Goal: Task Accomplishment & Management: Use online tool/utility

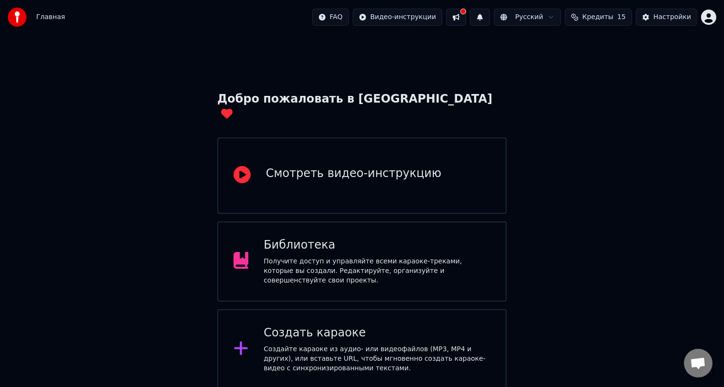
click at [411, 344] on div "Создайте караоке из аудио- или видеофайлов (MP3, MP4 и других), или вставьте UR…" at bounding box center [377, 358] width 227 height 29
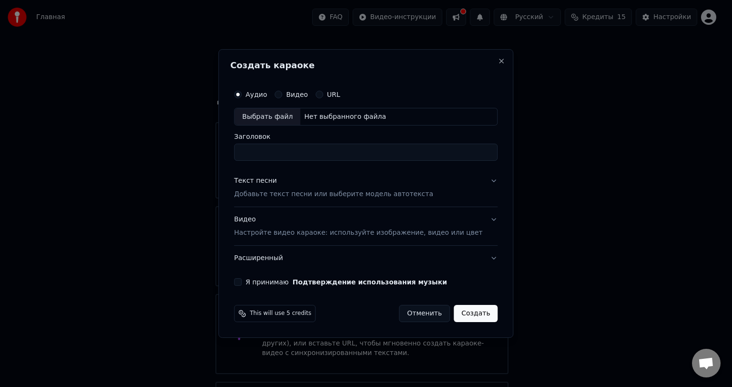
paste input "**********"
type input "**********"
click at [311, 190] on p "Добавьте текст песни или выберите модель автотекста" at bounding box center [333, 195] width 199 height 10
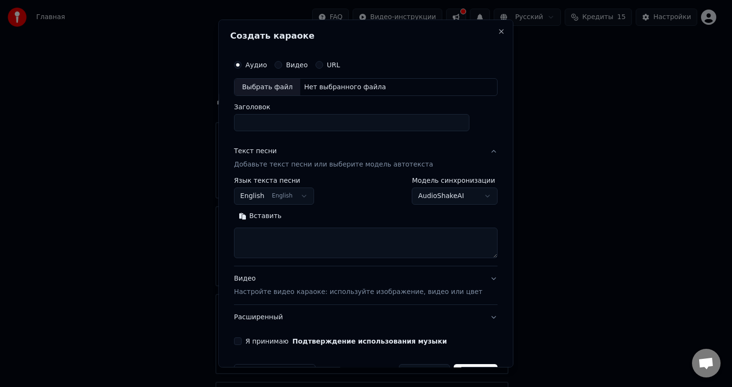
click at [290, 199] on button "English English" at bounding box center [274, 196] width 80 height 17
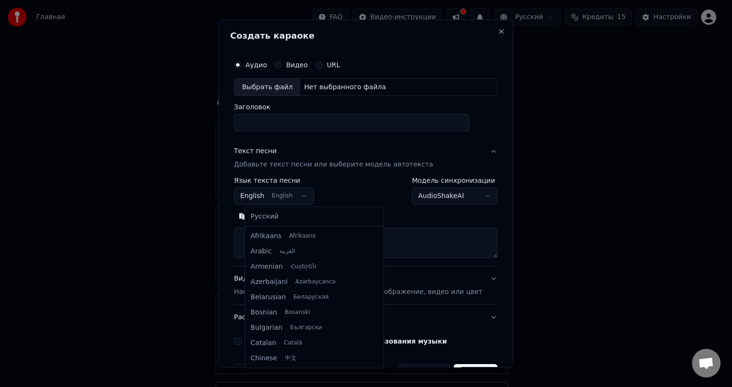
scroll to position [76, 0]
select select "**"
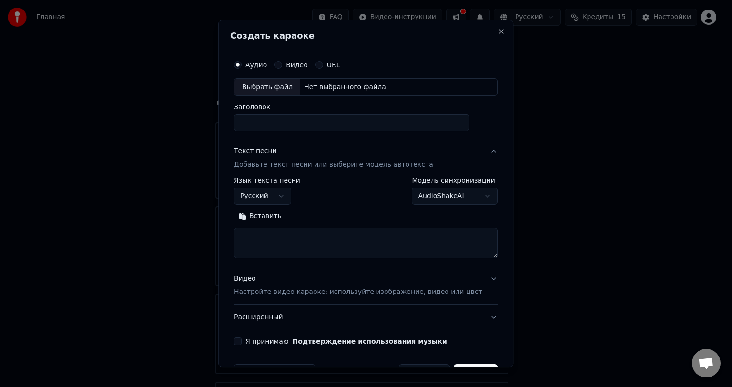
click at [354, 235] on textarea at bounding box center [366, 243] width 264 height 31
paste textarea "**********"
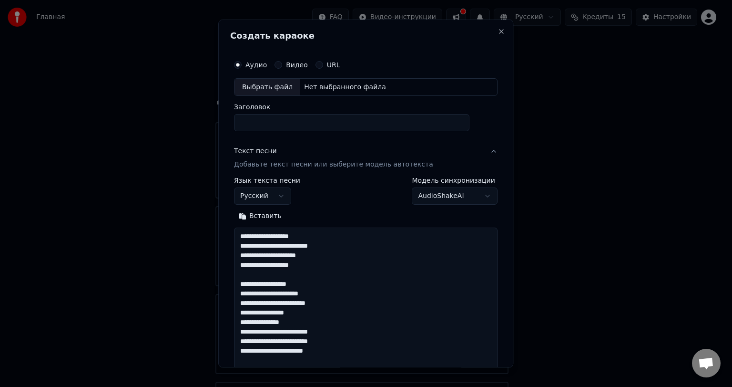
scroll to position [669, 0]
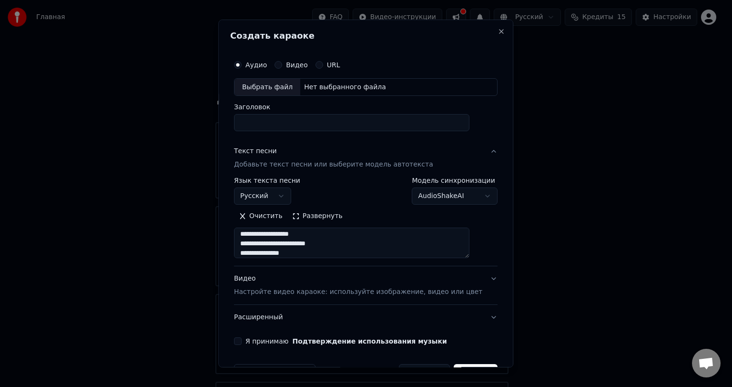
click at [315, 216] on button "Развернуть" at bounding box center [318, 216] width 60 height 15
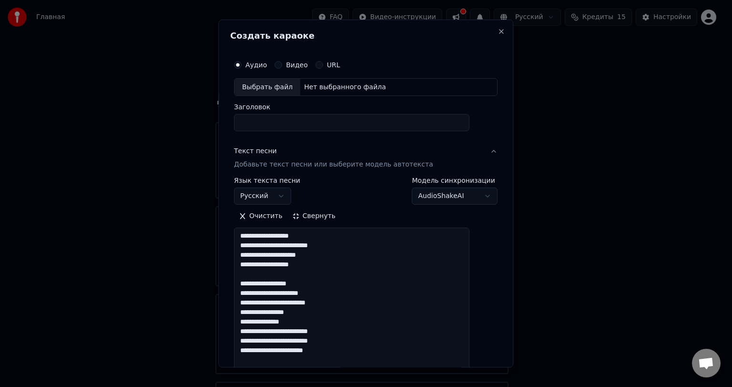
scroll to position [95, 0]
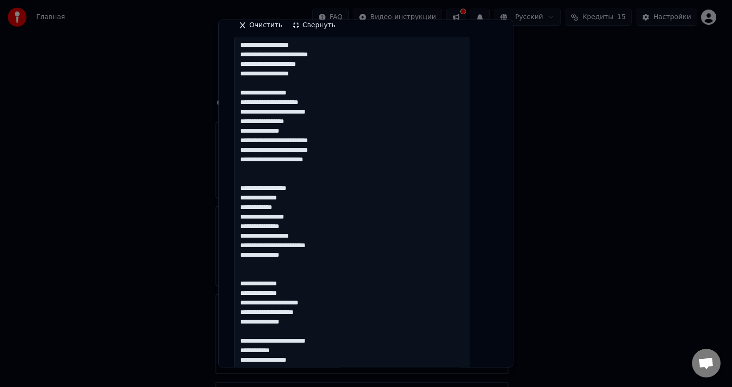
scroll to position [238, 0]
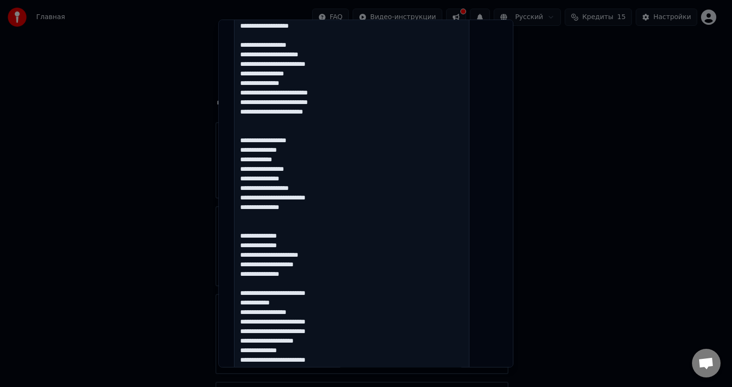
drag, startPoint x: 257, startPoint y: 235, endPoint x: 247, endPoint y: 236, distance: 10.2
click at [247, 236] on textarea at bounding box center [352, 341] width 236 height 703
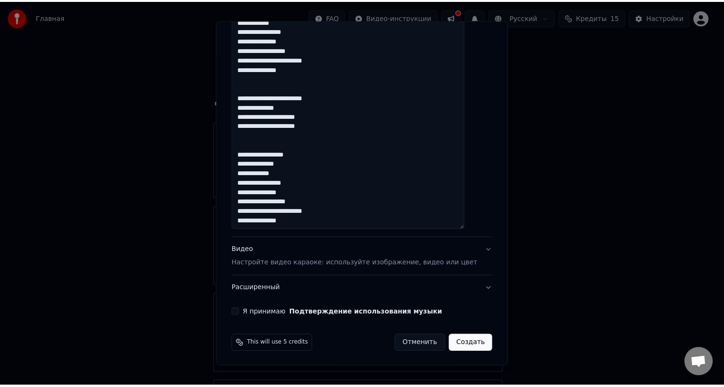
scroll to position [0, 0]
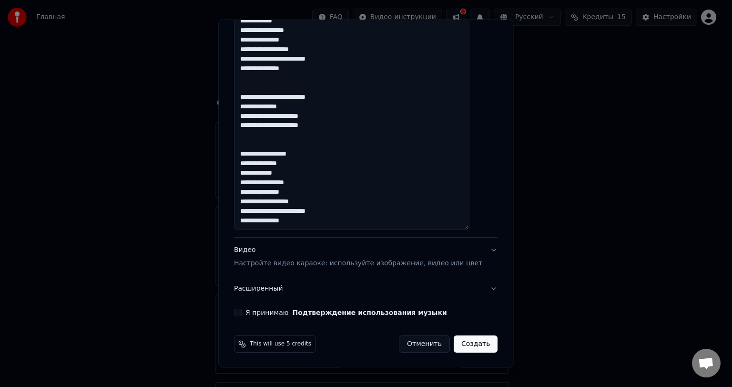
type textarea "**********"
click at [410, 348] on button "Отменить" at bounding box center [424, 343] width 51 height 17
select select
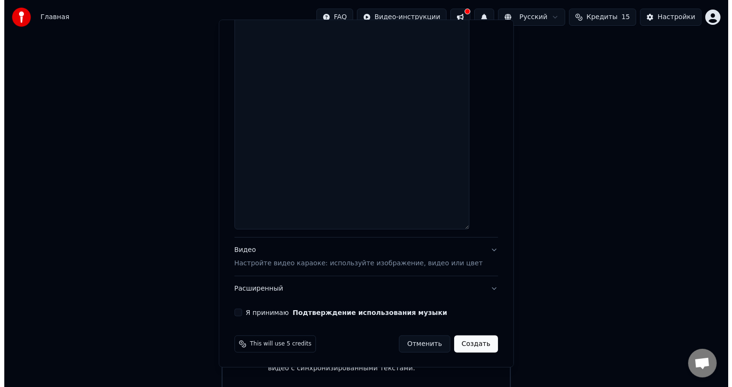
scroll to position [0, 0]
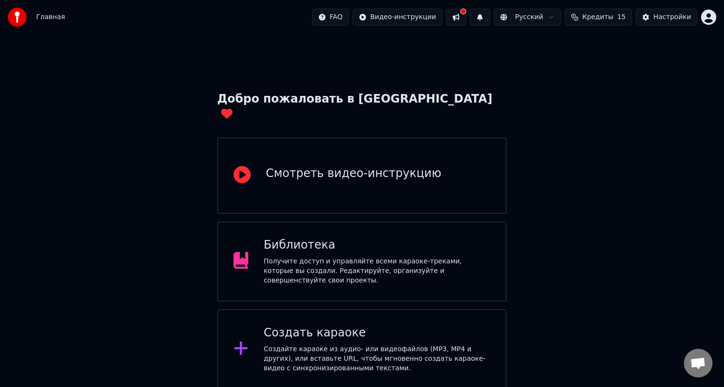
click at [416, 344] on div "Создайте караоке из аудио- или видеофайлов (MP3, MP4 и других), или вставьте UR…" at bounding box center [377, 358] width 227 height 29
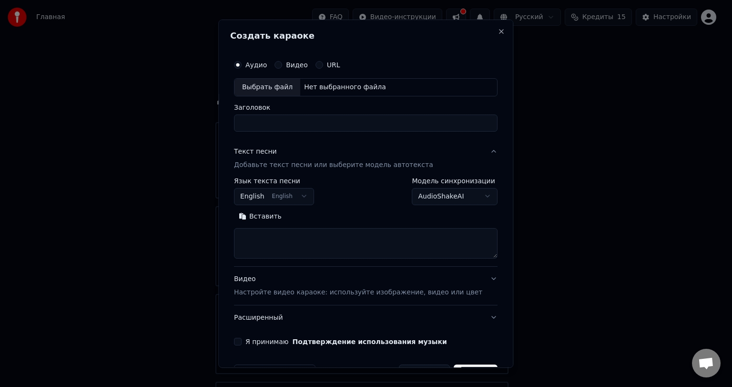
click at [284, 232] on textarea at bounding box center [366, 243] width 264 height 31
click at [273, 210] on button "Вставить" at bounding box center [260, 216] width 52 height 15
click at [320, 222] on button "Развернуть" at bounding box center [318, 216] width 60 height 15
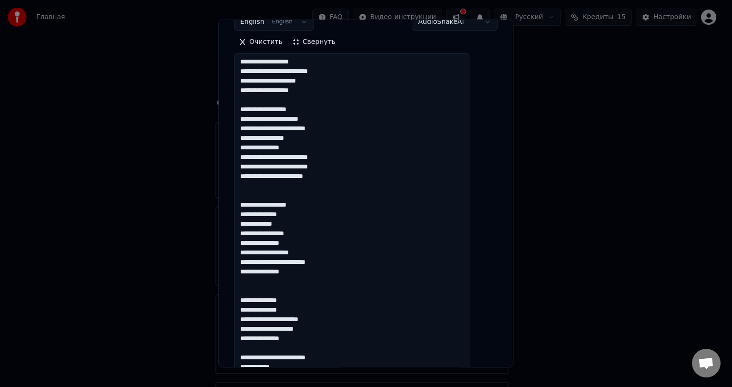
scroll to position [191, 0]
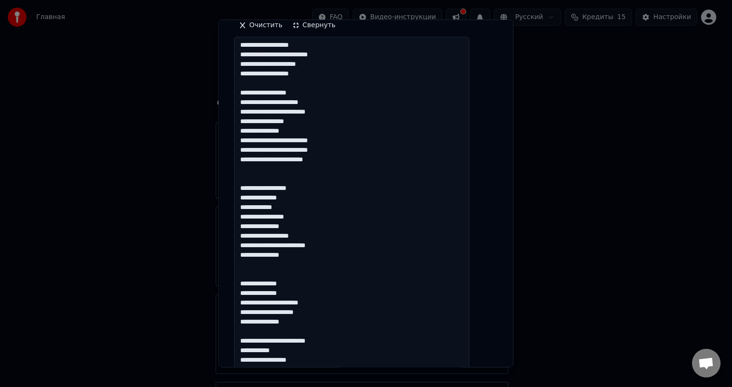
drag, startPoint x: 257, startPoint y: 282, endPoint x: 242, endPoint y: 284, distance: 15.3
click at [242, 284] on div "**********" at bounding box center [365, 346] width 271 height 970
drag, startPoint x: 258, startPoint y: 292, endPoint x: 246, endPoint y: 293, distance: 12.0
click at [246, 293] on textarea at bounding box center [352, 388] width 236 height 703
drag, startPoint x: 257, startPoint y: 304, endPoint x: 236, endPoint y: 298, distance: 21.7
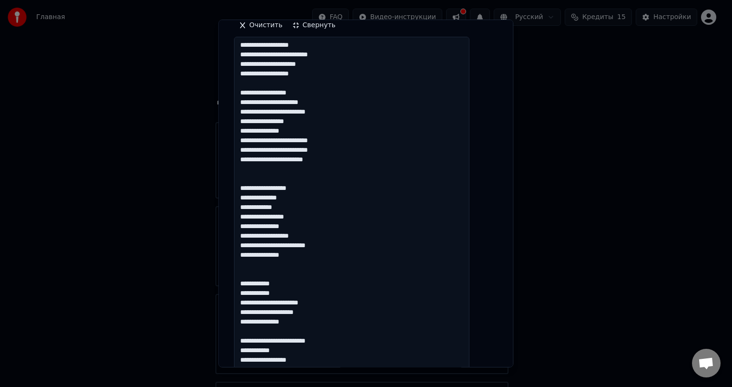
click at [236, 298] on div "**********" at bounding box center [365, 194] width 295 height 348
drag, startPoint x: 299, startPoint y: 302, endPoint x: 291, endPoint y: 302, distance: 8.1
click at [291, 302] on textarea at bounding box center [352, 388] width 236 height 703
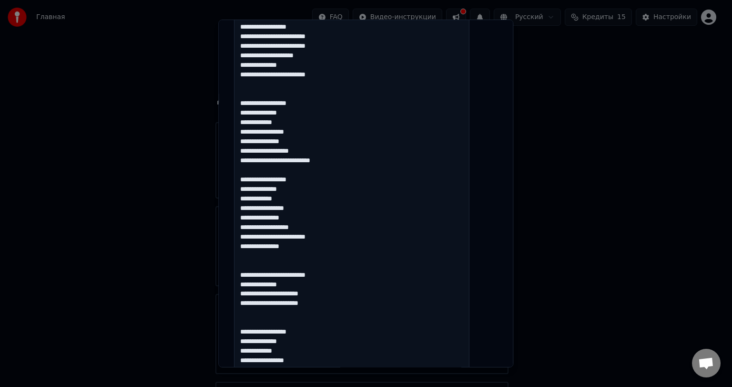
scroll to position [572, 0]
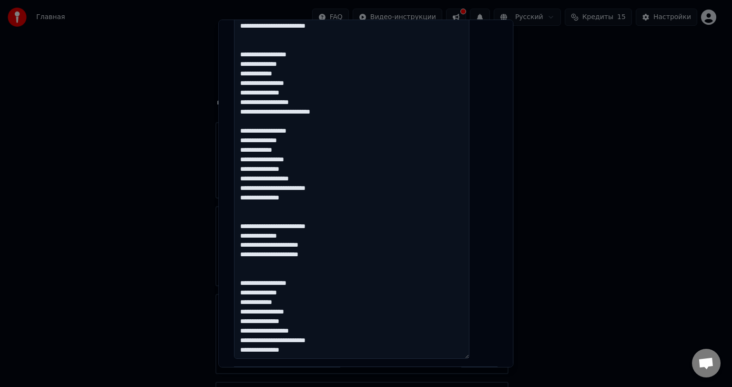
drag, startPoint x: 257, startPoint y: 225, endPoint x: 247, endPoint y: 226, distance: 10.6
click at [247, 226] on textarea at bounding box center [352, 7] width 236 height 703
drag, startPoint x: 258, startPoint y: 233, endPoint x: 242, endPoint y: 233, distance: 16.2
drag, startPoint x: 258, startPoint y: 244, endPoint x: 244, endPoint y: 243, distance: 14.3
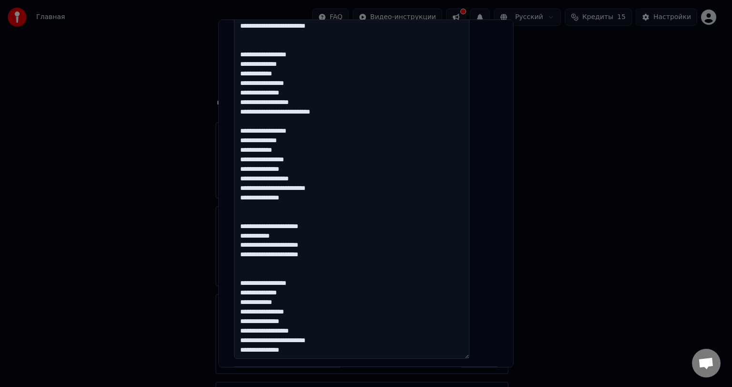
click at [245, 244] on textarea at bounding box center [352, 7] width 236 height 703
drag, startPoint x: 299, startPoint y: 224, endPoint x: 291, endPoint y: 226, distance: 8.7
click at [291, 226] on textarea at bounding box center [352, 7] width 236 height 703
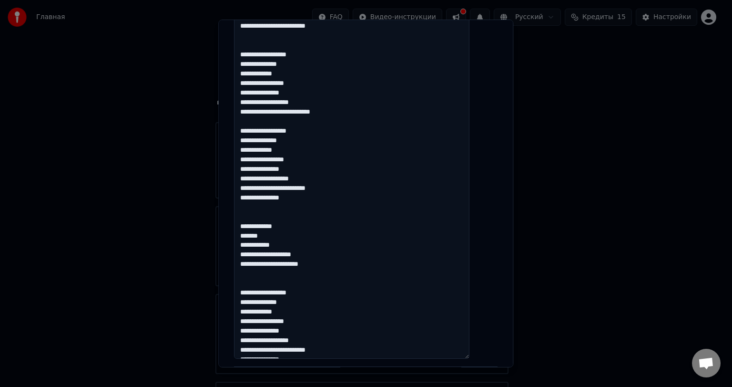
scroll to position [701, 0]
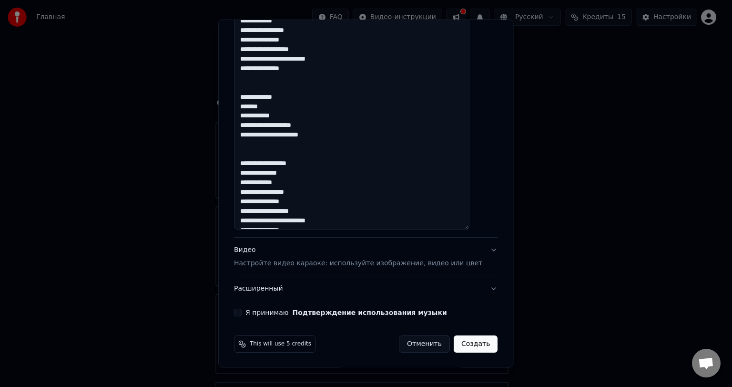
drag, startPoint x: 298, startPoint y: 123, endPoint x: 293, endPoint y: 124, distance: 4.8
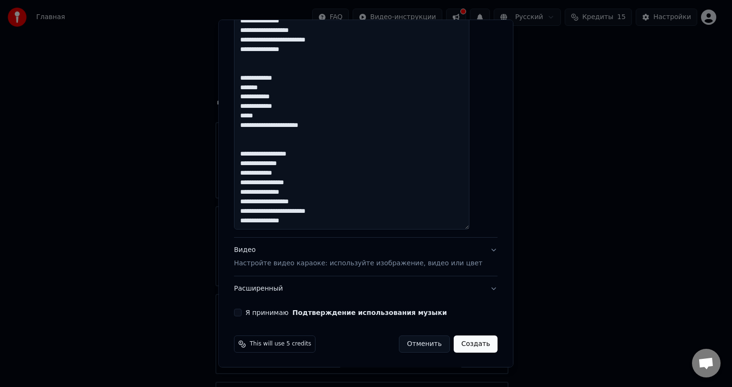
type textarea "**********"
click at [242, 312] on button "Я принимаю Подтверждение использования музыки" at bounding box center [238, 312] width 8 height 8
click at [273, 263] on p "Настройте видео караоке: используйте изображение, видео или цвет" at bounding box center [358, 263] width 248 height 10
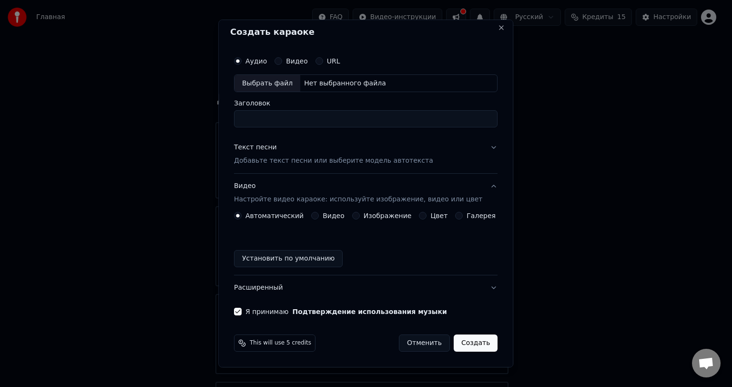
scroll to position [3, 0]
click at [322, 218] on div "Видео" at bounding box center [327, 217] width 33 height 8
click at [322, 214] on div "Видео" at bounding box center [327, 217] width 33 height 8
click at [319, 214] on button "Видео" at bounding box center [315, 217] width 8 height 8
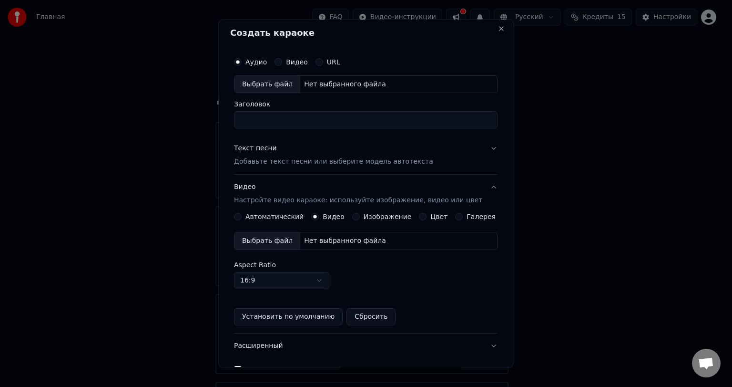
click at [288, 240] on div "Выбрать файл" at bounding box center [268, 240] width 66 height 17
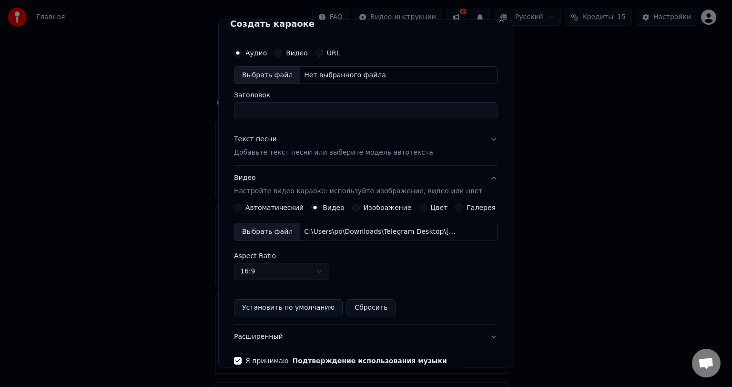
scroll to position [0, 0]
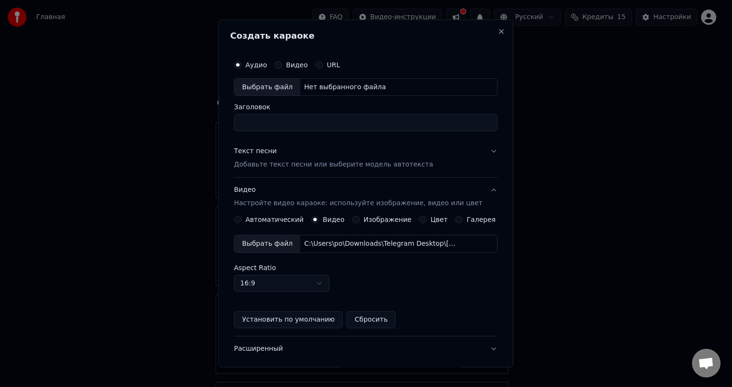
click at [320, 160] on p "Добавьте текст песни или выберите модель автотекста" at bounding box center [333, 165] width 199 height 10
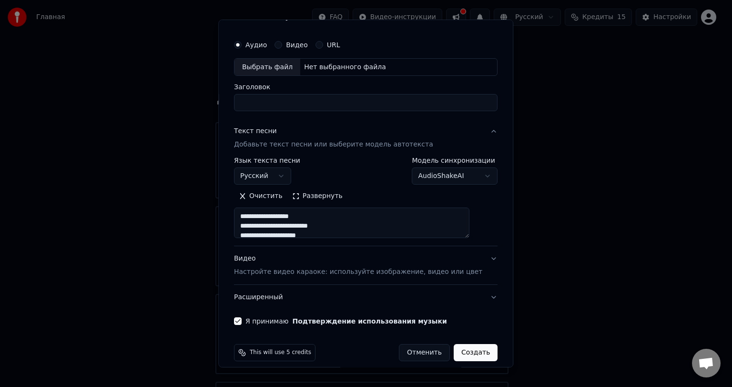
scroll to position [29, 0]
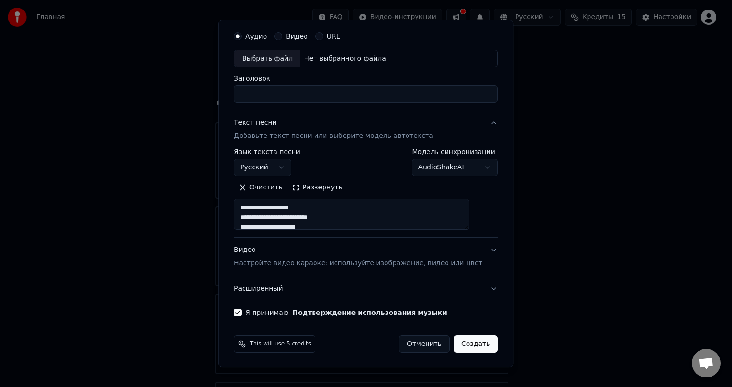
click at [461, 343] on button "Создать" at bounding box center [476, 343] width 44 height 17
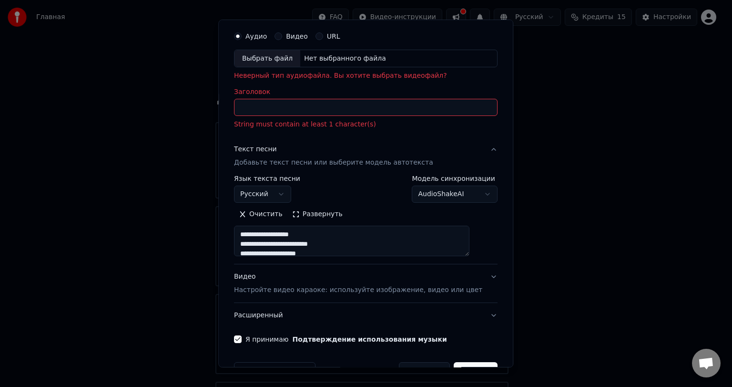
click at [304, 114] on input "Заголовок" at bounding box center [366, 107] width 264 height 17
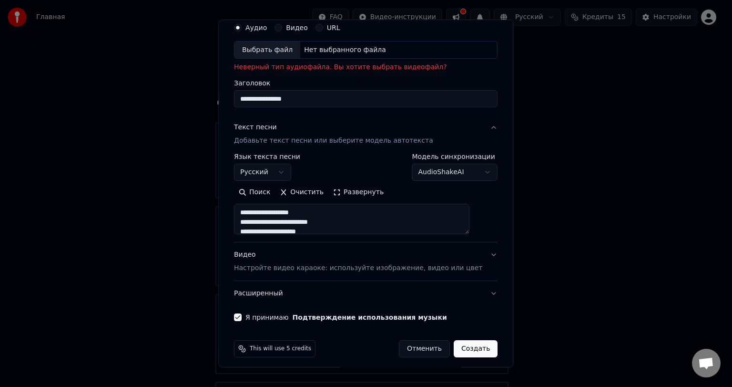
scroll to position [42, 0]
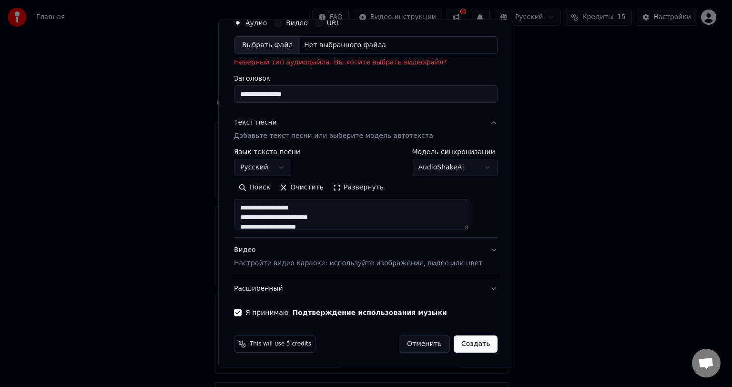
type input "**********"
click at [463, 339] on button "Создать" at bounding box center [476, 343] width 44 height 17
click at [463, 342] on button "Создать" at bounding box center [476, 343] width 44 height 17
click at [454, 344] on button "Создать" at bounding box center [476, 343] width 44 height 17
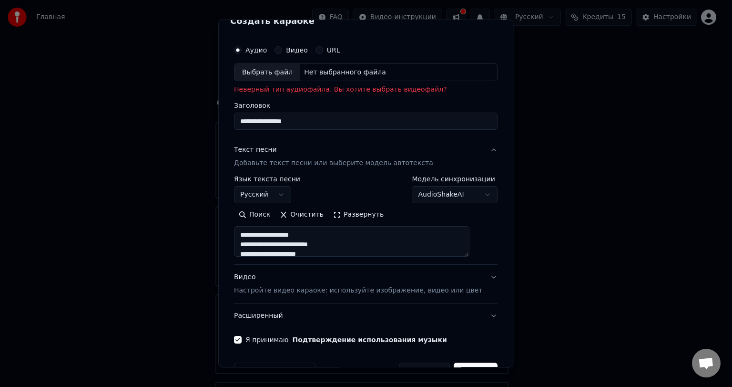
scroll to position [0, 0]
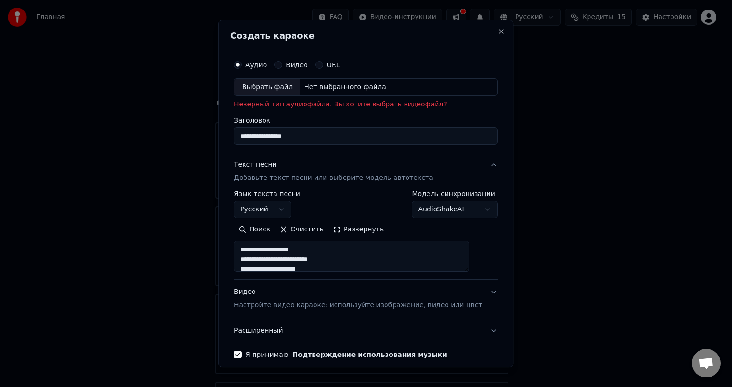
click at [295, 67] on label "Видео" at bounding box center [297, 65] width 22 height 7
click at [282, 67] on button "Видео" at bounding box center [279, 65] width 8 height 8
click at [283, 88] on div "Выбрать файл" at bounding box center [268, 87] width 66 height 17
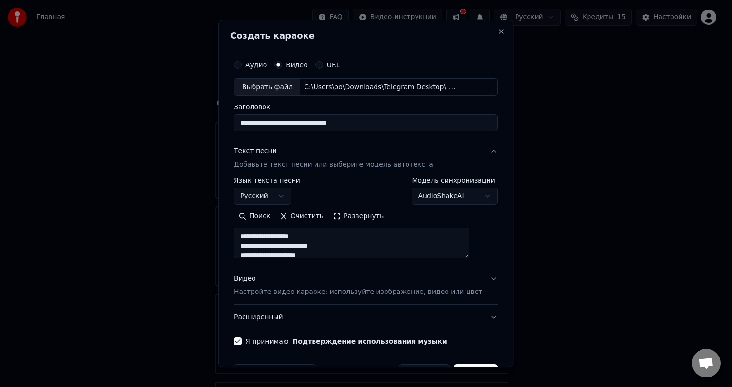
drag, startPoint x: 372, startPoint y: 126, endPoint x: 330, endPoint y: 125, distance: 42.0
click at [330, 125] on input "**********" at bounding box center [366, 122] width 264 height 17
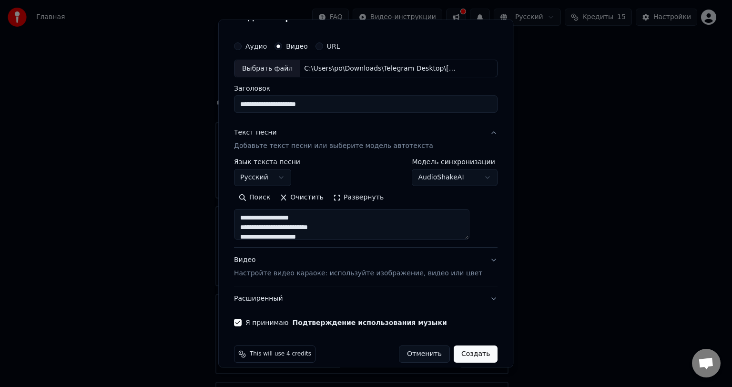
scroll to position [29, 0]
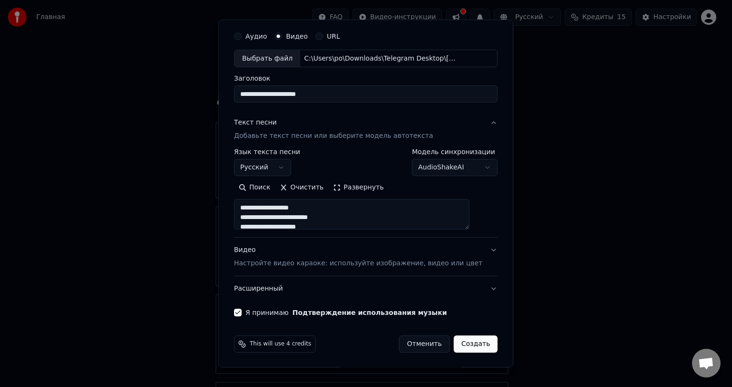
type input "**********"
click at [351, 265] on p "Настройте видео караоке: используйте изображение, видео или цвет" at bounding box center [358, 263] width 248 height 10
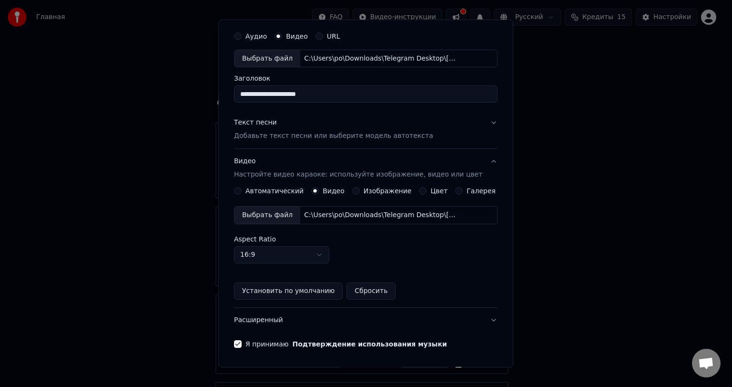
scroll to position [60, 0]
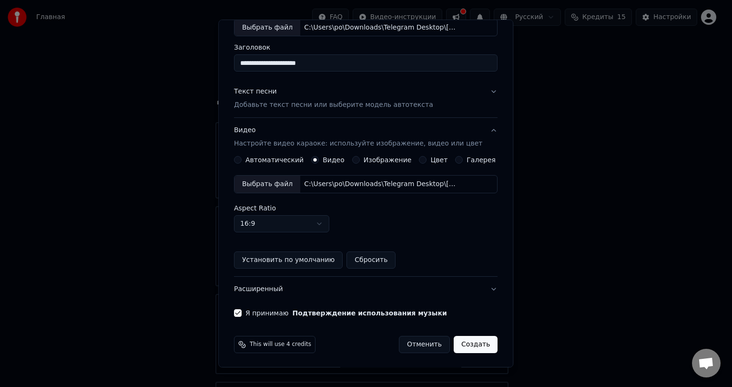
click at [471, 342] on button "Создать" at bounding box center [476, 344] width 44 height 17
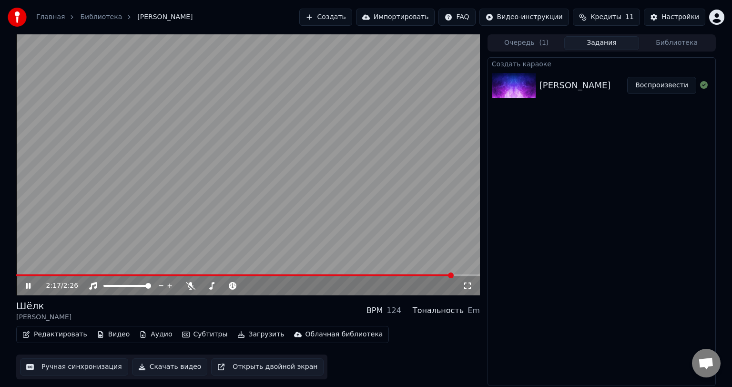
click at [31, 285] on icon at bounding box center [28, 286] width 5 height 6
click at [235, 284] on span at bounding box center [233, 286] width 6 height 6
click at [26, 277] on div "2:25 / 2:26" at bounding box center [248, 285] width 464 height 19
click at [29, 275] on span at bounding box center [22, 275] width 13 height 2
click at [29, 286] on icon at bounding box center [28, 285] width 6 height 7
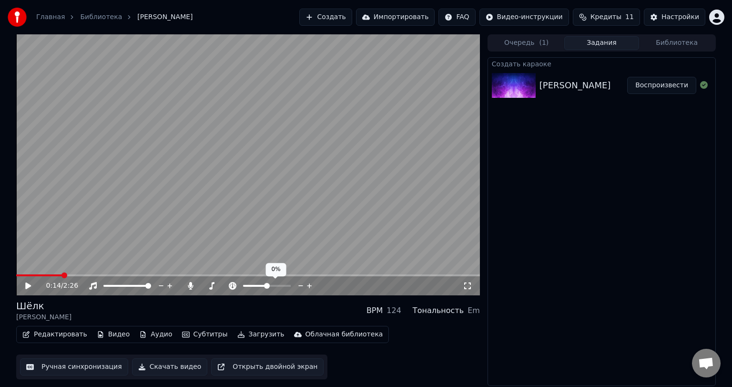
click at [309, 286] on icon at bounding box center [309, 286] width 9 height 10
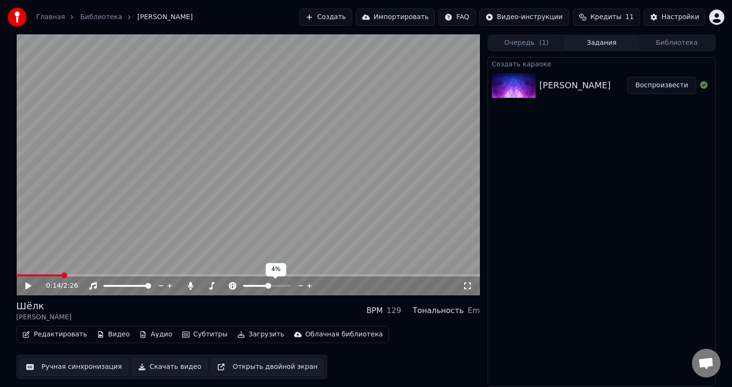
click at [309, 286] on icon at bounding box center [309, 286] width 9 height 10
click at [16, 278] on span at bounding box center [19, 275] width 6 height 6
click at [298, 284] on icon at bounding box center [301, 286] width 9 height 10
click at [18, 273] on video at bounding box center [248, 164] width 464 height 261
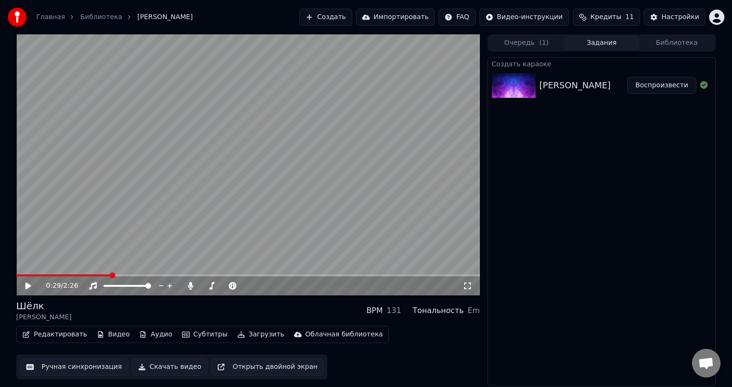
click at [25, 273] on video at bounding box center [248, 164] width 464 height 261
click at [24, 274] on span at bounding box center [21, 275] width 10 height 2
click at [16, 272] on span at bounding box center [19, 275] width 6 height 6
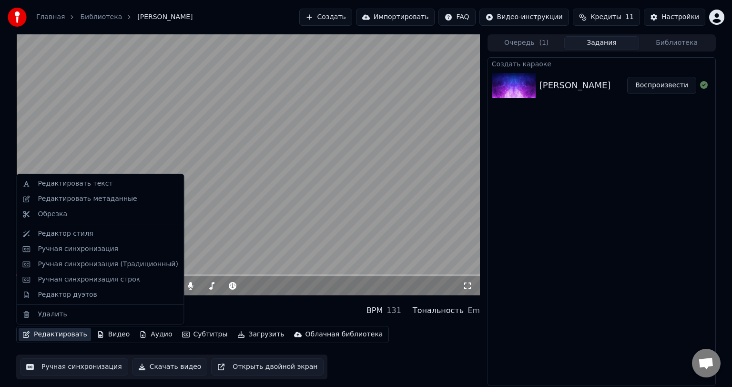
click at [36, 330] on button "Редактировать" at bounding box center [55, 334] width 72 height 13
click at [84, 186] on div "Редактировать текст" at bounding box center [75, 184] width 75 height 10
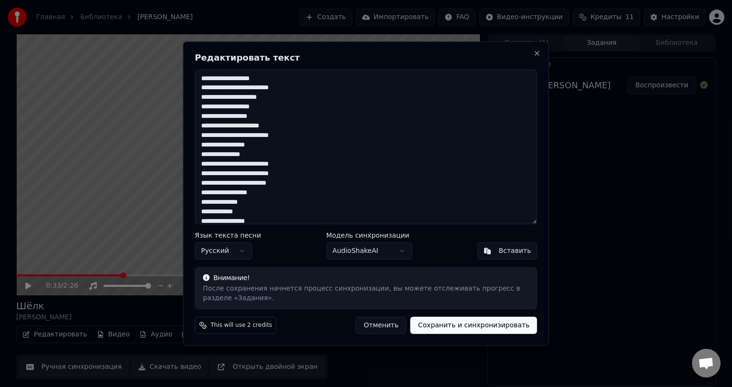
drag, startPoint x: 271, startPoint y: 183, endPoint x: 289, endPoint y: 184, distance: 18.6
click at [289, 184] on textarea at bounding box center [366, 146] width 342 height 154
click at [244, 183] on textarea at bounding box center [366, 146] width 342 height 154
drag, startPoint x: 288, startPoint y: 185, endPoint x: 309, endPoint y: 185, distance: 21.5
click at [309, 185] on textarea at bounding box center [366, 146] width 342 height 154
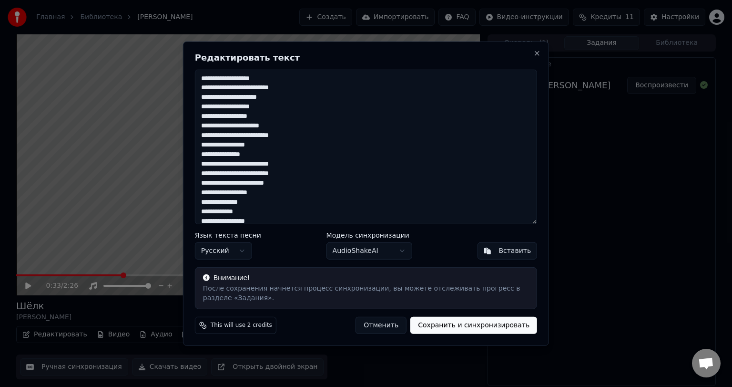
click at [400, 325] on button "Отменить" at bounding box center [381, 325] width 51 height 17
type textarea "**********"
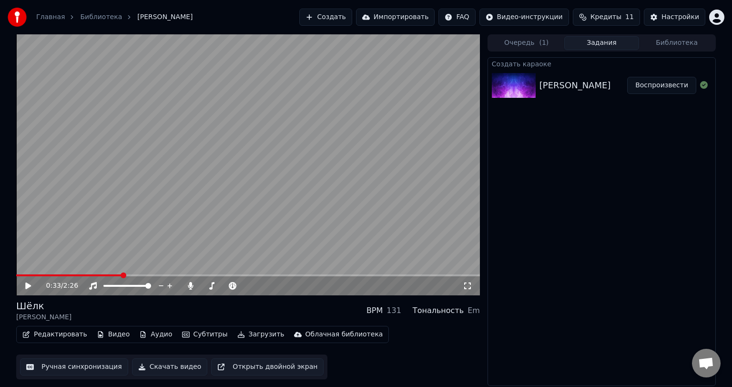
click at [565, 69] on div "[PERSON_NAME] - Шёлк Воспроизвести" at bounding box center [601, 85] width 227 height 32
click at [344, 20] on button "Создать" at bounding box center [325, 17] width 52 height 17
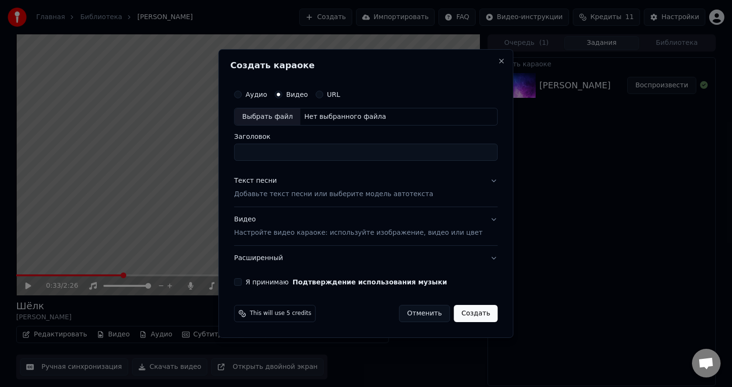
click at [313, 182] on div "Текст песни Добавьте текст песни или выберите модель автотекста" at bounding box center [333, 187] width 199 height 23
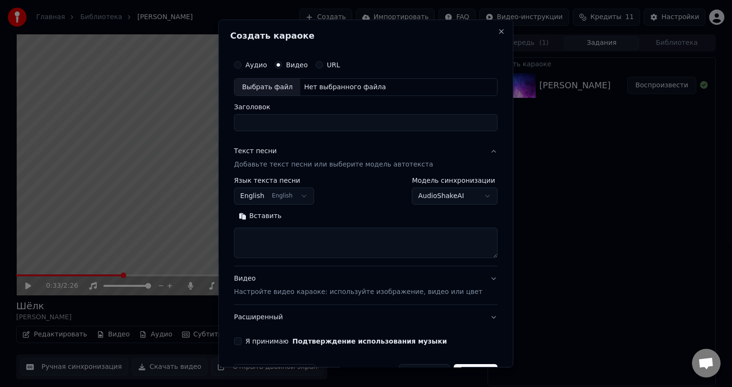
click at [277, 219] on button "Вставить" at bounding box center [260, 216] width 52 height 15
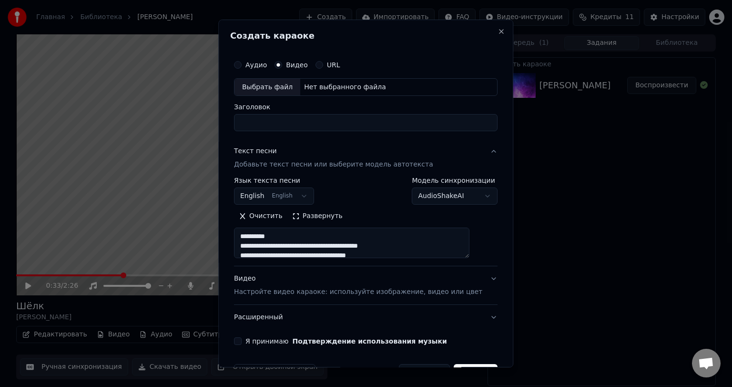
click at [299, 196] on body "**********" at bounding box center [366, 193] width 732 height 387
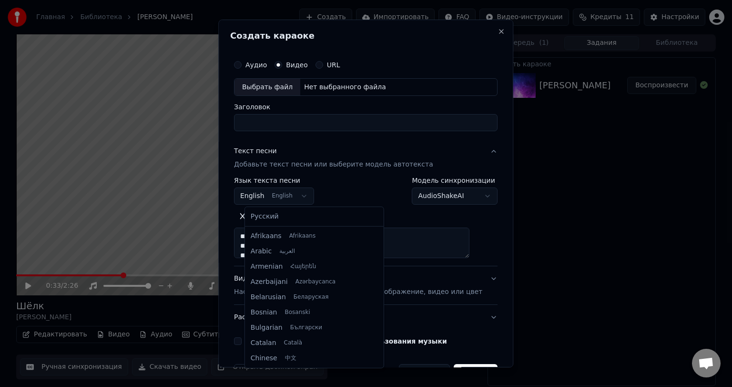
scroll to position [76, 0]
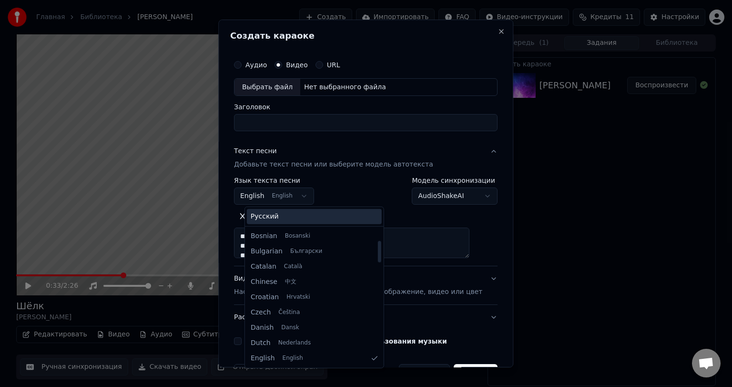
type textarea "**********"
select select "**"
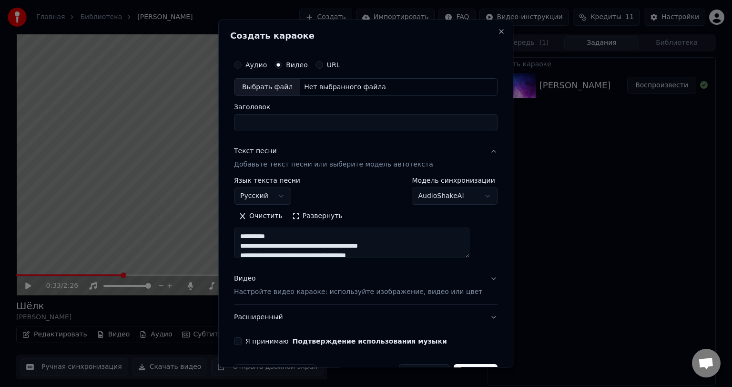
click at [317, 217] on button "Развернуть" at bounding box center [318, 216] width 60 height 15
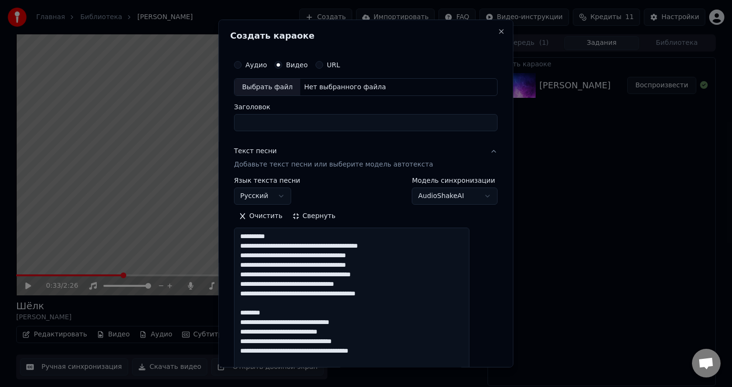
drag, startPoint x: 284, startPoint y: 235, endPoint x: 217, endPoint y: 229, distance: 67.4
click at [217, 229] on body "**********" at bounding box center [366, 193] width 732 height 387
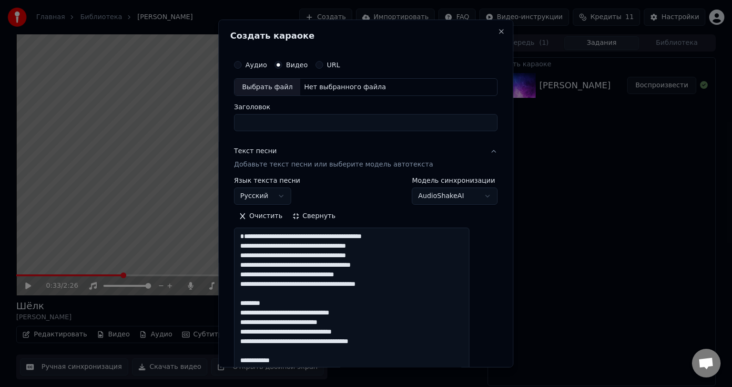
drag, startPoint x: 284, startPoint y: 311, endPoint x: 220, endPoint y: 313, distance: 64.4
click at [220, 313] on body "**********" at bounding box center [366, 193] width 732 height 387
drag, startPoint x: 282, startPoint y: 314, endPoint x: 248, endPoint y: 315, distance: 34.4
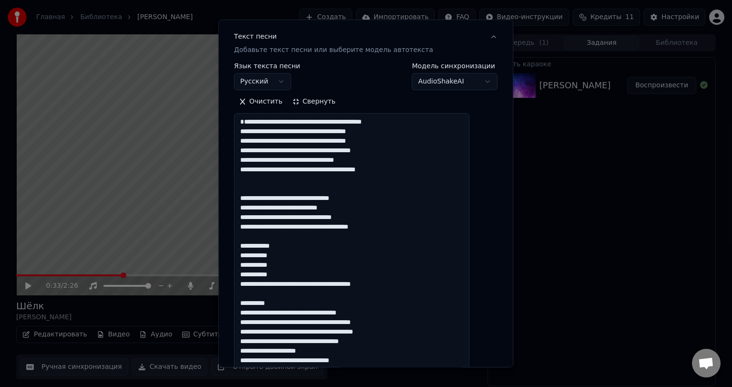
scroll to position [143, 0]
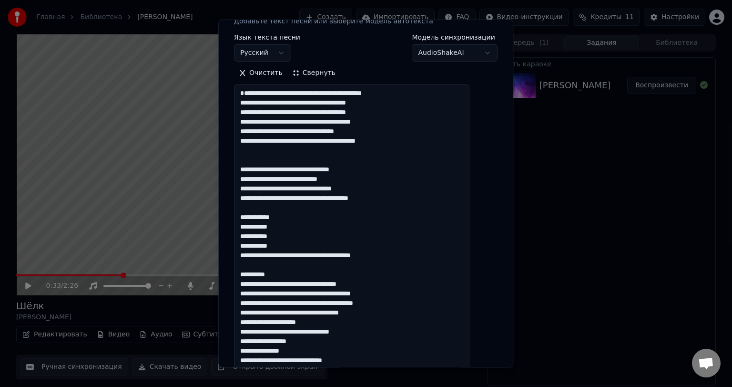
drag, startPoint x: 297, startPoint y: 227, endPoint x: 249, endPoint y: 227, distance: 47.7
click at [249, 227] on textarea at bounding box center [352, 360] width 236 height 551
click at [255, 265] on textarea at bounding box center [352, 360] width 236 height 551
click at [253, 265] on textarea at bounding box center [352, 360] width 236 height 551
click at [403, 264] on textarea at bounding box center [352, 360] width 236 height 551
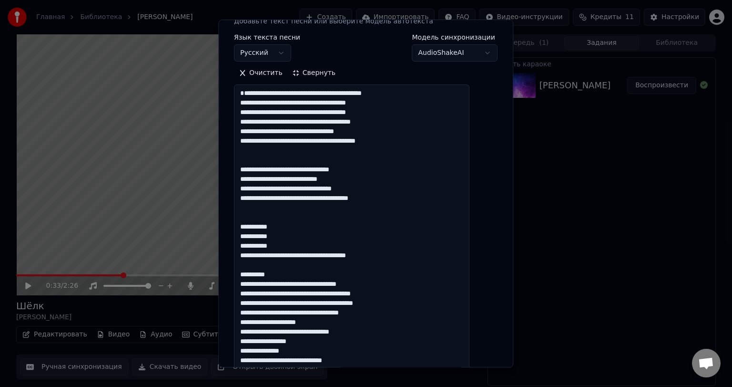
drag, startPoint x: 286, startPoint y: 284, endPoint x: 242, endPoint y: 284, distance: 43.9
click at [242, 284] on div "**********" at bounding box center [365, 317] width 271 height 818
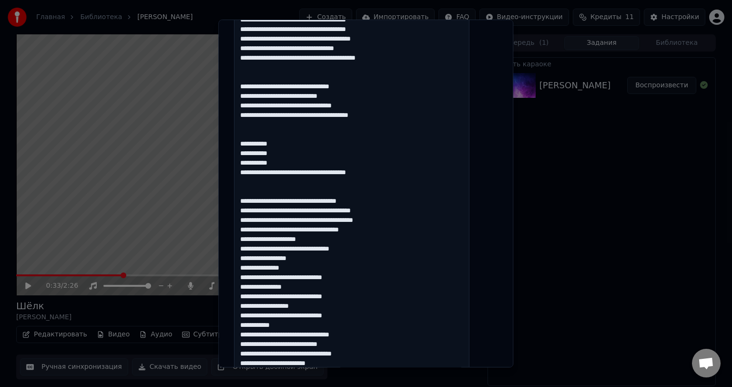
scroll to position [238, 0]
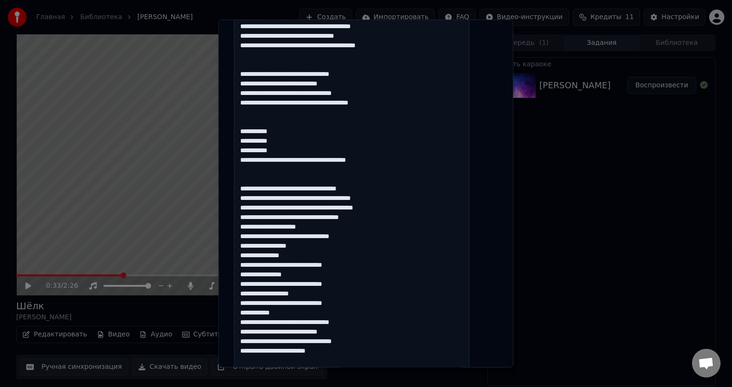
drag, startPoint x: 251, startPoint y: 235, endPoint x: 351, endPoint y: 318, distance: 129.7
click at [351, 318] on textarea at bounding box center [352, 265] width 236 height 551
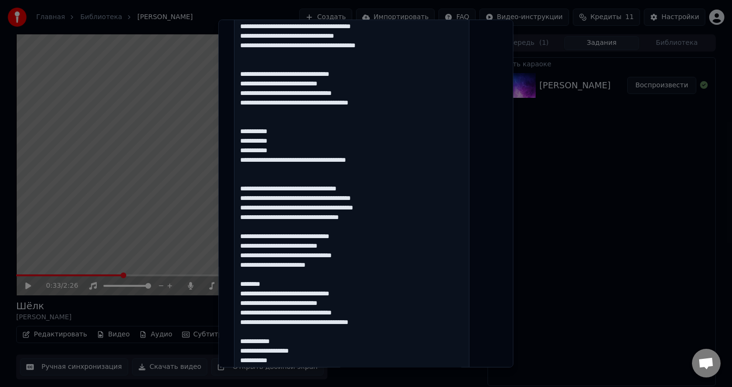
scroll to position [239, 0]
drag, startPoint x: 281, startPoint y: 292, endPoint x: 244, endPoint y: 288, distance: 37.3
click at [244, 288] on textarea at bounding box center [352, 264] width 236 height 551
drag, startPoint x: 295, startPoint y: 349, endPoint x: 249, endPoint y: 347, distance: 46.3
click at [249, 347] on textarea at bounding box center [352, 264] width 236 height 551
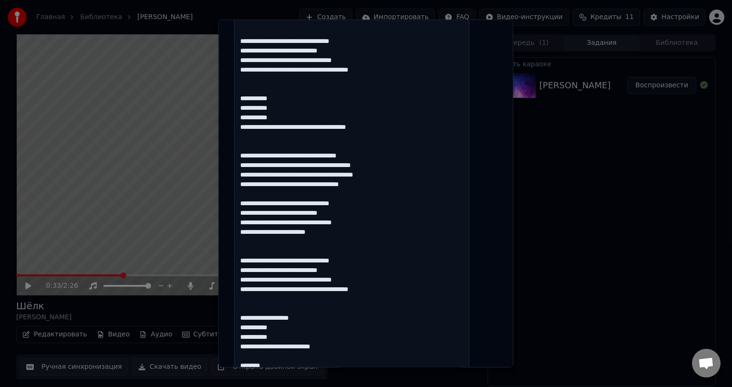
scroll to position [334, 0]
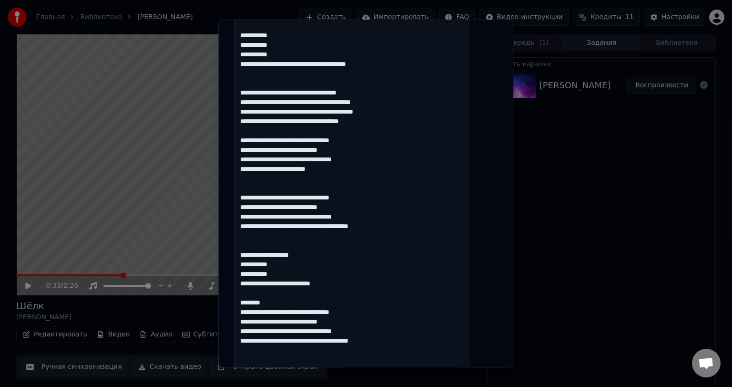
click at [291, 265] on textarea at bounding box center [352, 169] width 236 height 551
click at [319, 264] on textarea at bounding box center [352, 169] width 236 height 551
click at [292, 262] on textarea at bounding box center [352, 169] width 236 height 551
click at [291, 261] on textarea at bounding box center [352, 169] width 236 height 551
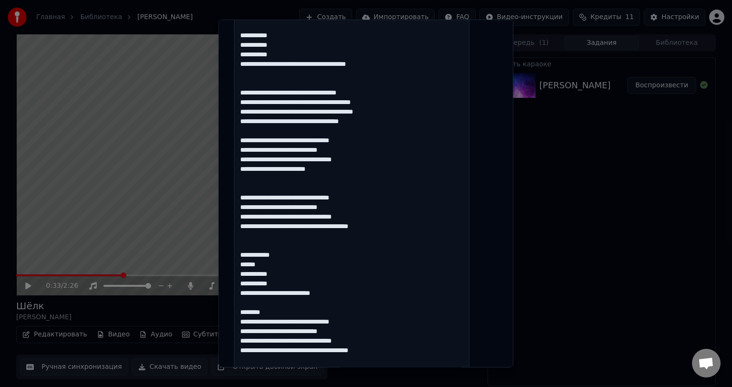
scroll to position [549, 0]
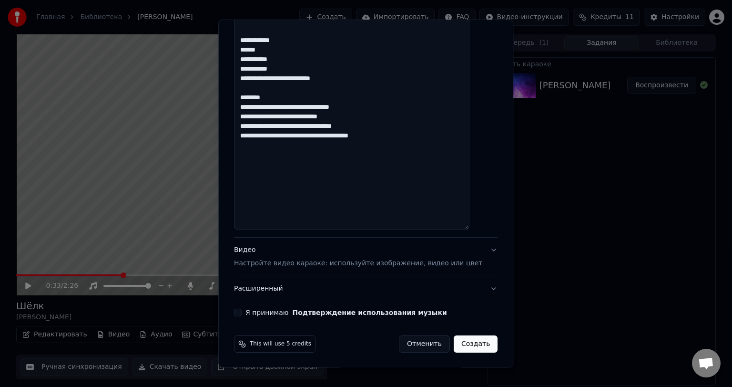
drag, startPoint x: 277, startPoint y: 105, endPoint x: 238, endPoint y: 107, distance: 38.7
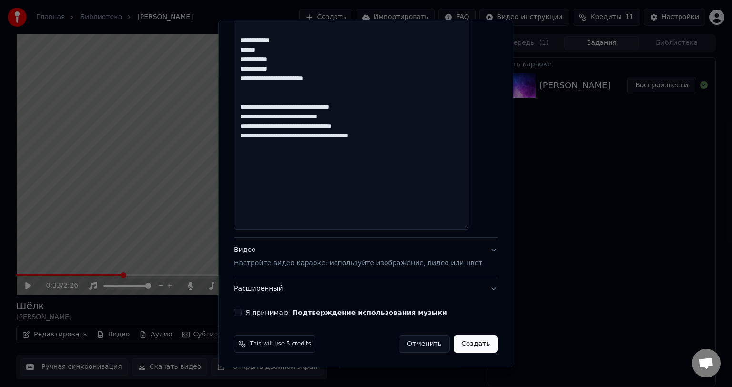
type textarea "**********"
click at [305, 263] on p "Настройте видео караоке: используйте изображение, видео или цвет" at bounding box center [358, 263] width 248 height 10
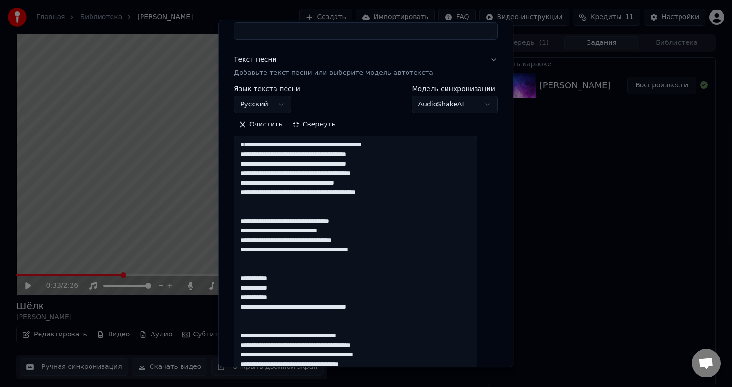
scroll to position [3, 0]
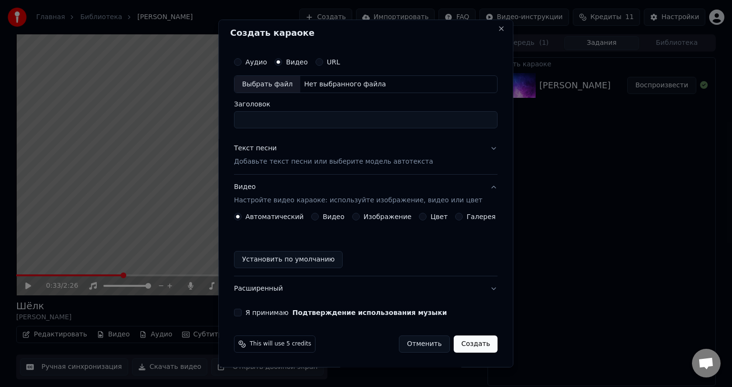
click at [318, 216] on button "Видео" at bounding box center [315, 217] width 8 height 8
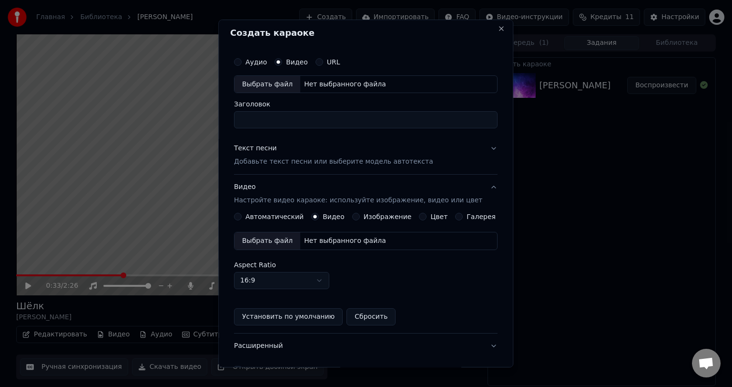
click at [283, 239] on div "Выбрать файл" at bounding box center [268, 240] width 66 height 17
click at [253, 63] on label "Аудио" at bounding box center [256, 62] width 21 height 7
click at [242, 63] on button "Аудио" at bounding box center [238, 62] width 8 height 8
click at [262, 85] on div "Выбрать файл" at bounding box center [268, 84] width 66 height 17
drag, startPoint x: 370, startPoint y: 123, endPoint x: 229, endPoint y: 124, distance: 141.1
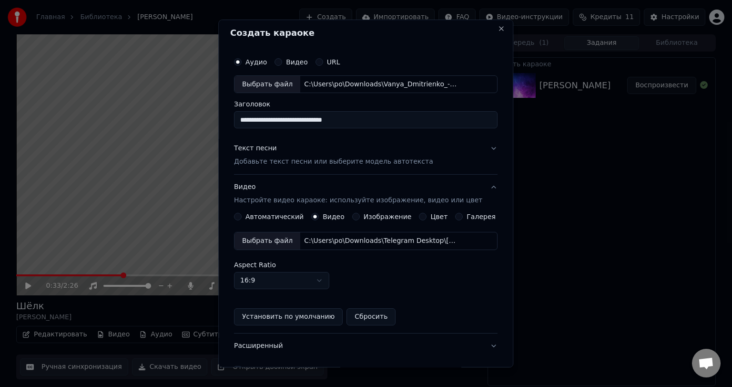
click at [230, 124] on div "**********" at bounding box center [365, 194] width 295 height 348
type input "**********"
click at [397, 157] on p "Добавьте текст песни или выберите модель автотекста" at bounding box center [333, 162] width 199 height 10
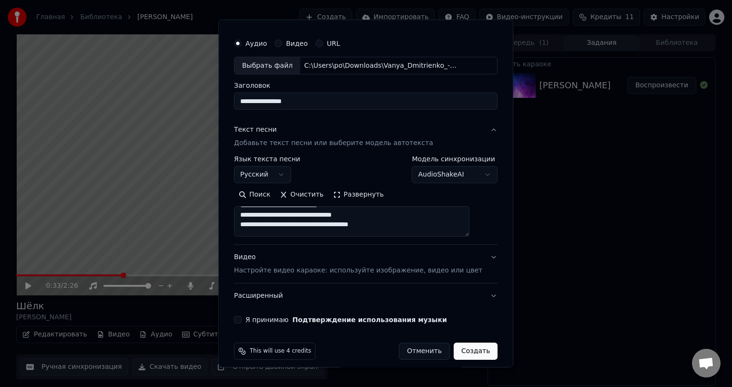
scroll to position [29, 0]
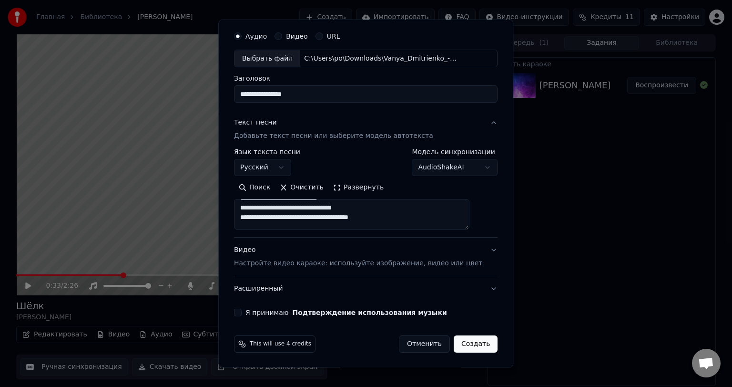
click at [265, 315] on label "Я принимаю Подтверждение использования музыки" at bounding box center [347, 312] width 202 height 7
click at [242, 315] on button "Я принимаю Подтверждение использования музыки" at bounding box center [238, 312] width 8 height 8
click at [463, 341] on button "Создать" at bounding box center [476, 343] width 44 height 17
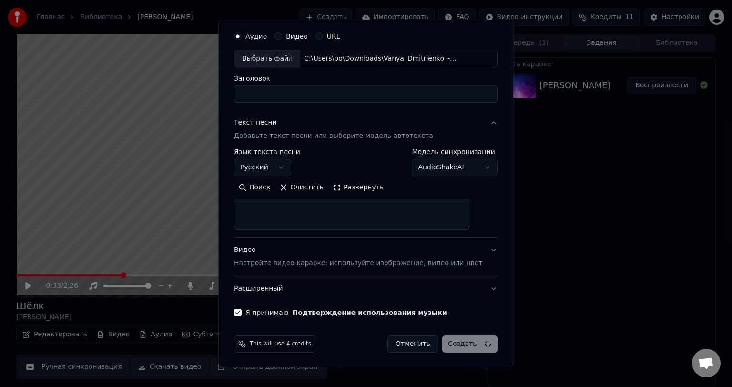
select select
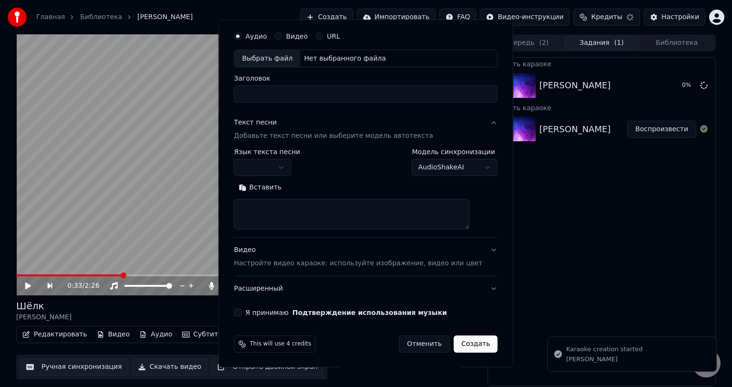
scroll to position [0, 0]
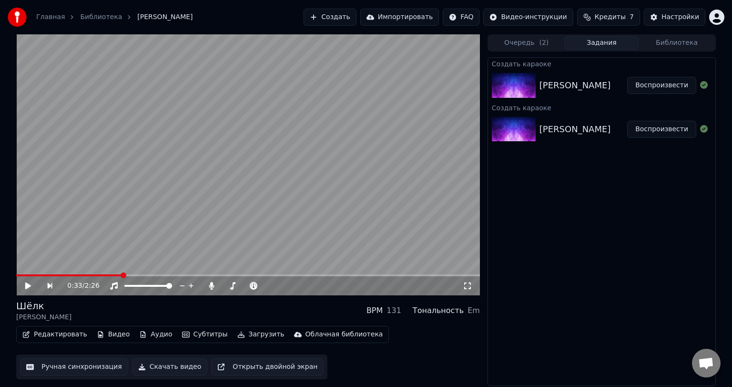
click at [645, 81] on button "Воспроизвести" at bounding box center [661, 85] width 69 height 17
click at [30, 287] on icon at bounding box center [28, 286] width 5 height 6
click at [25, 287] on icon at bounding box center [35, 286] width 22 height 8
click at [33, 286] on icon at bounding box center [35, 286] width 22 height 8
click at [27, 286] on icon at bounding box center [28, 285] width 6 height 7
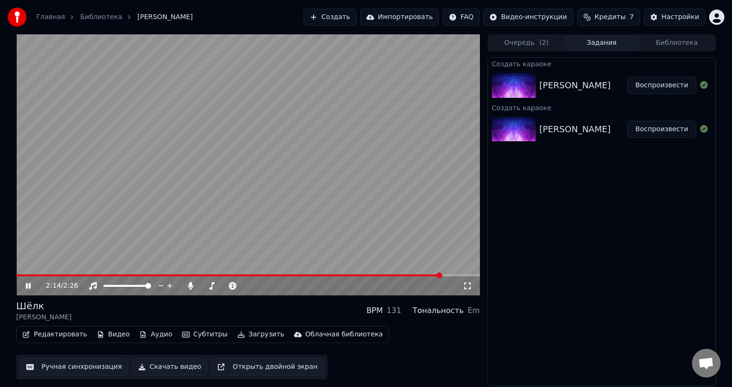
click at [25, 286] on icon at bounding box center [35, 286] width 22 height 8
click at [244, 333] on button "Загрузить" at bounding box center [261, 334] width 55 height 13
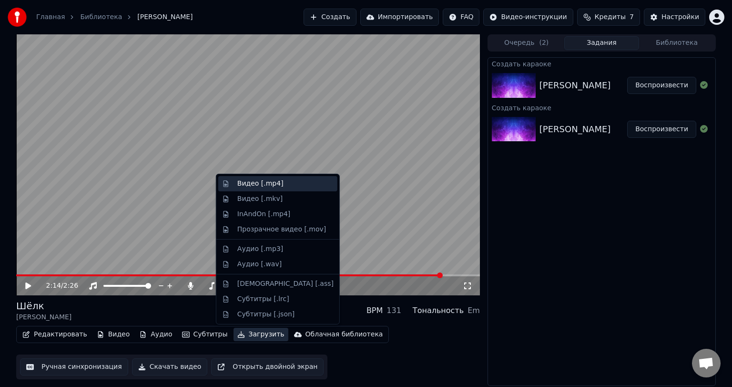
click at [267, 177] on div "Видео [.mp4]" at bounding box center [277, 183] width 119 height 15
